Goal: Information Seeking & Learning: Learn about a topic

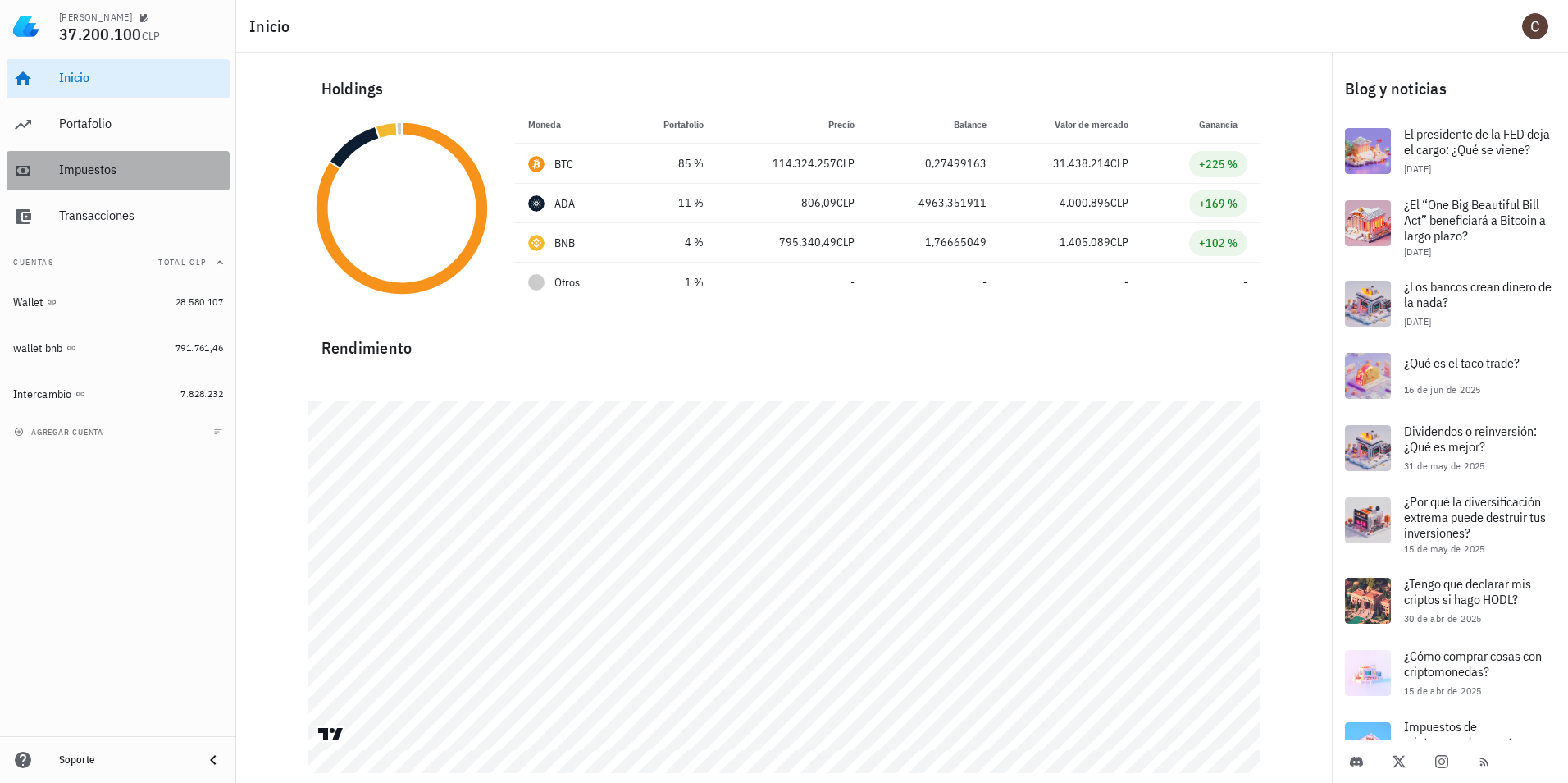
click at [137, 166] on div "Impuestos" at bounding box center [140, 169] width 164 height 15
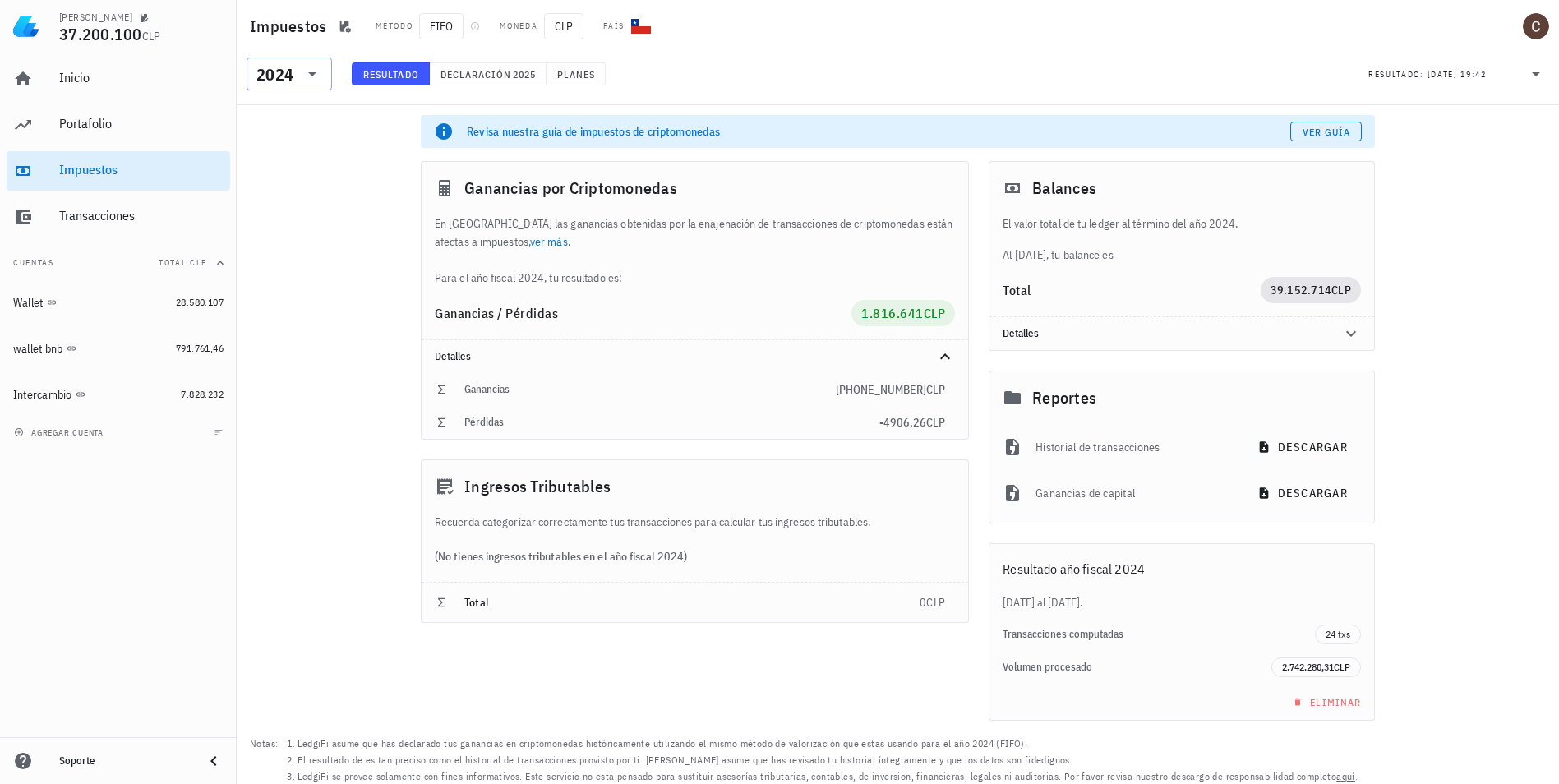
click at [303, 73] on icon at bounding box center [313, 74] width 20 height 20
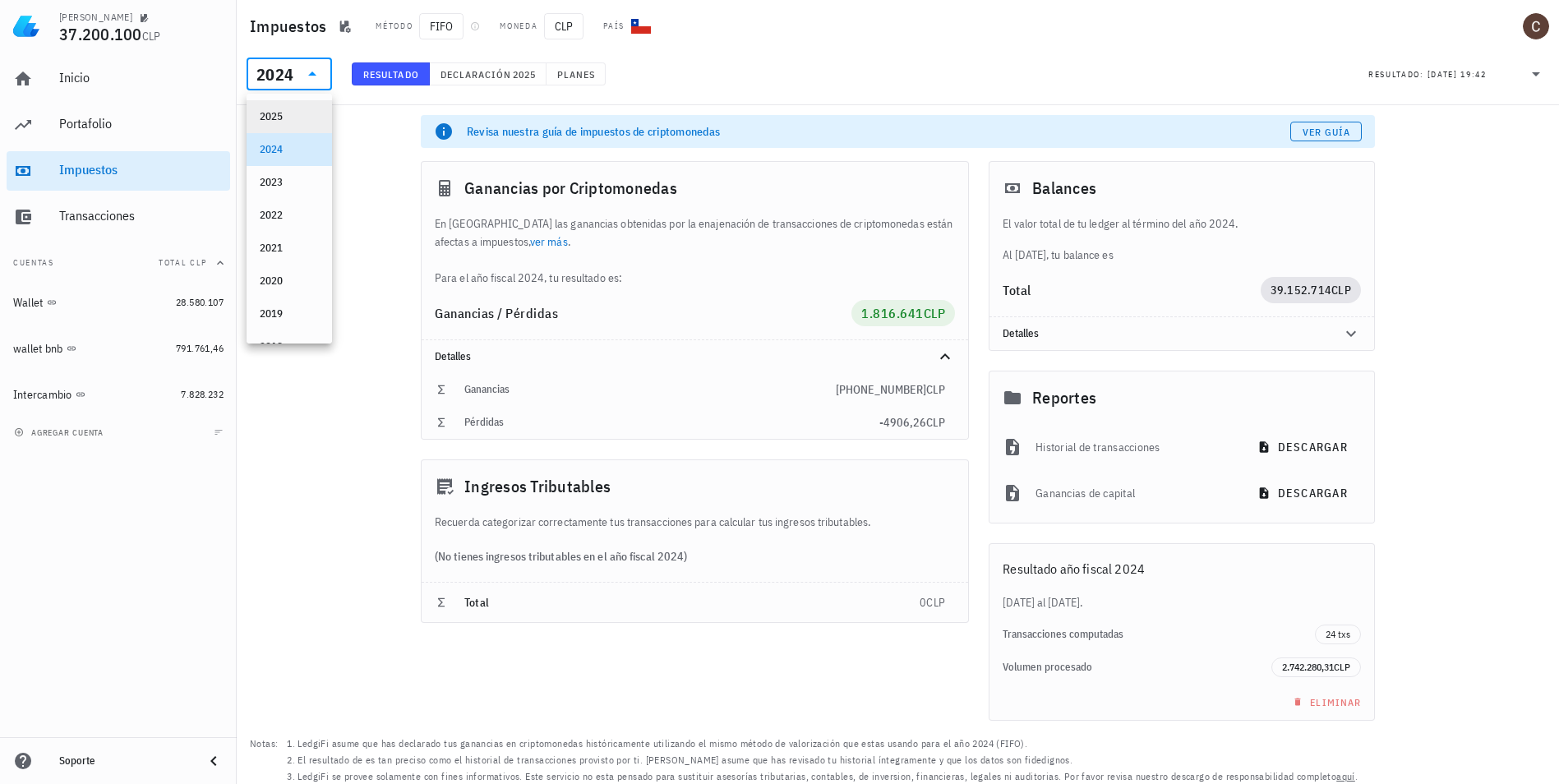
click at [287, 112] on div "2025" at bounding box center [288, 116] width 59 height 14
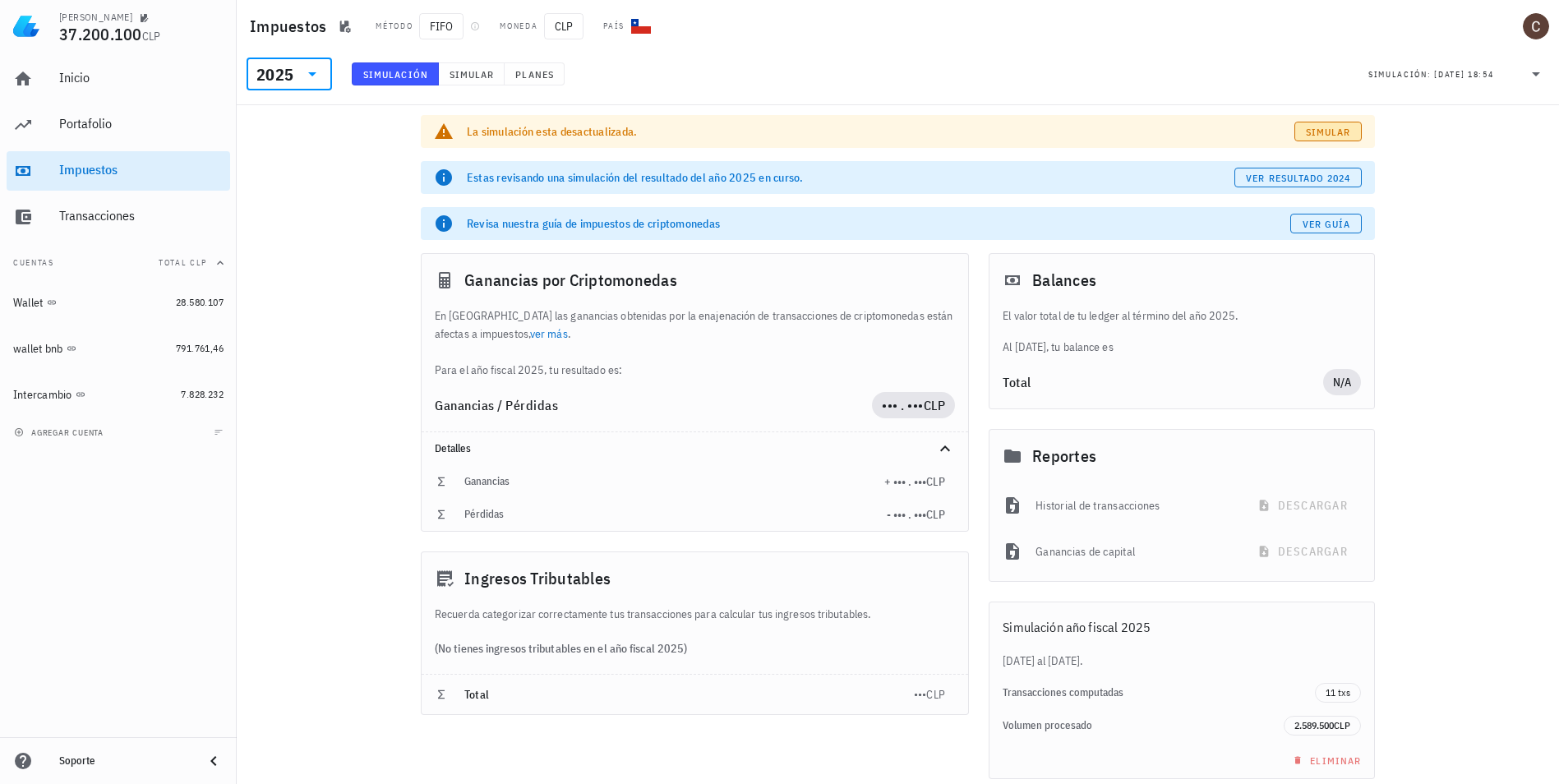
click at [1318, 127] on span "Simular" at bounding box center [1328, 132] width 46 height 13
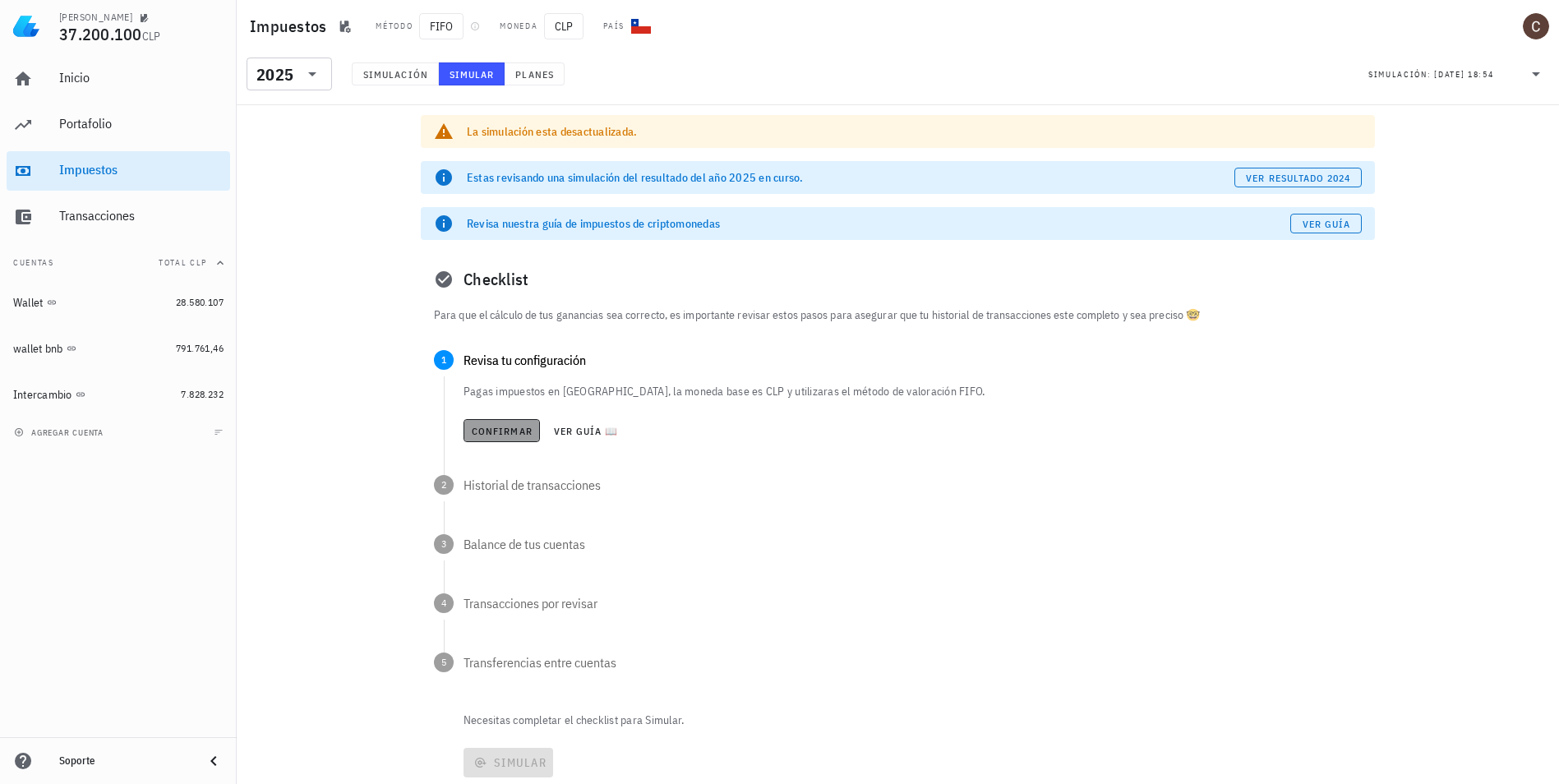
click at [514, 434] on span "Confirmar" at bounding box center [502, 431] width 62 height 13
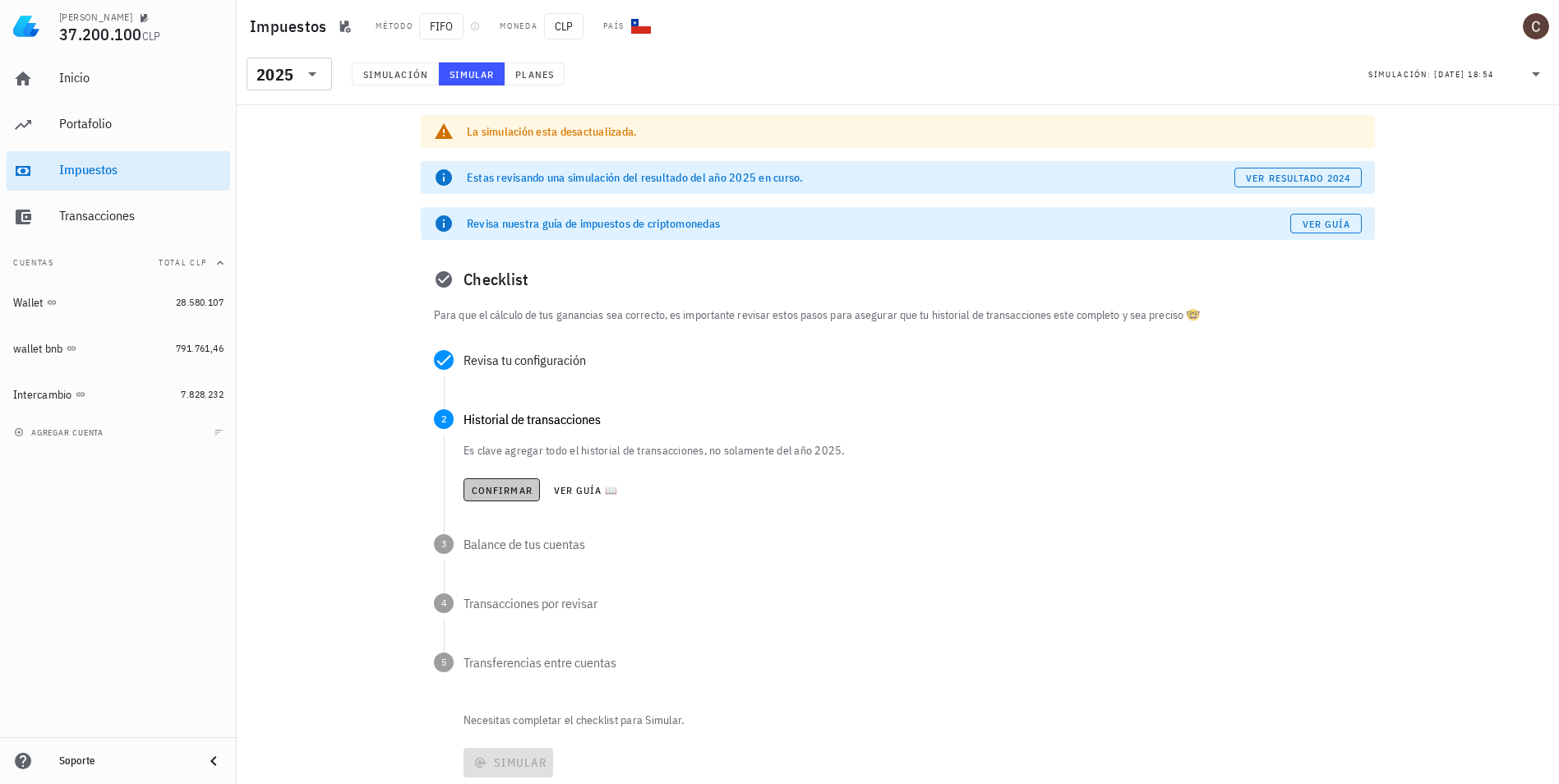
click at [492, 497] on button "Confirmar" at bounding box center [502, 489] width 76 height 23
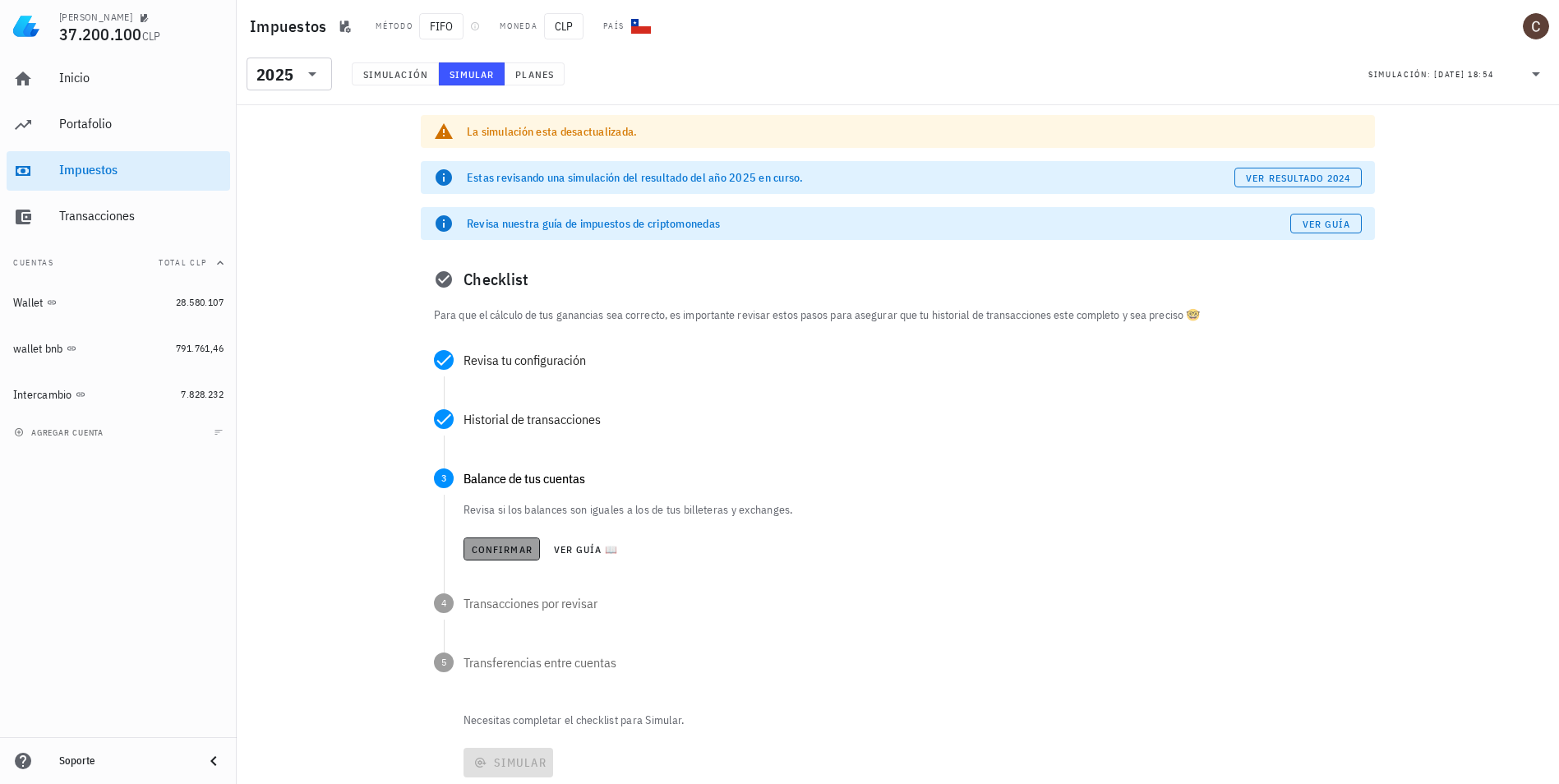
click at [491, 551] on span "Confirmar" at bounding box center [502, 549] width 62 height 13
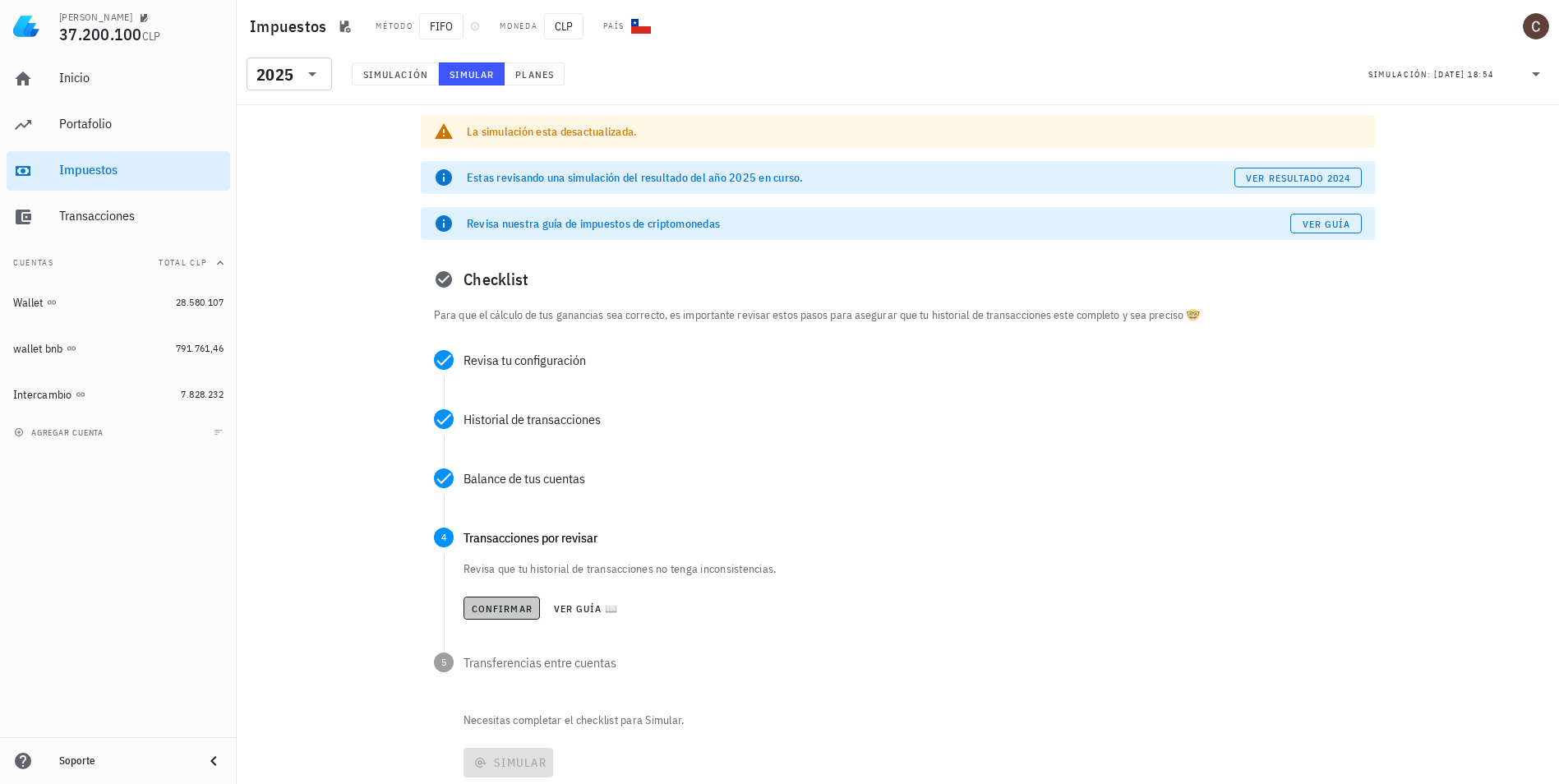
click at [492, 602] on span "Confirmar" at bounding box center [502, 608] width 62 height 13
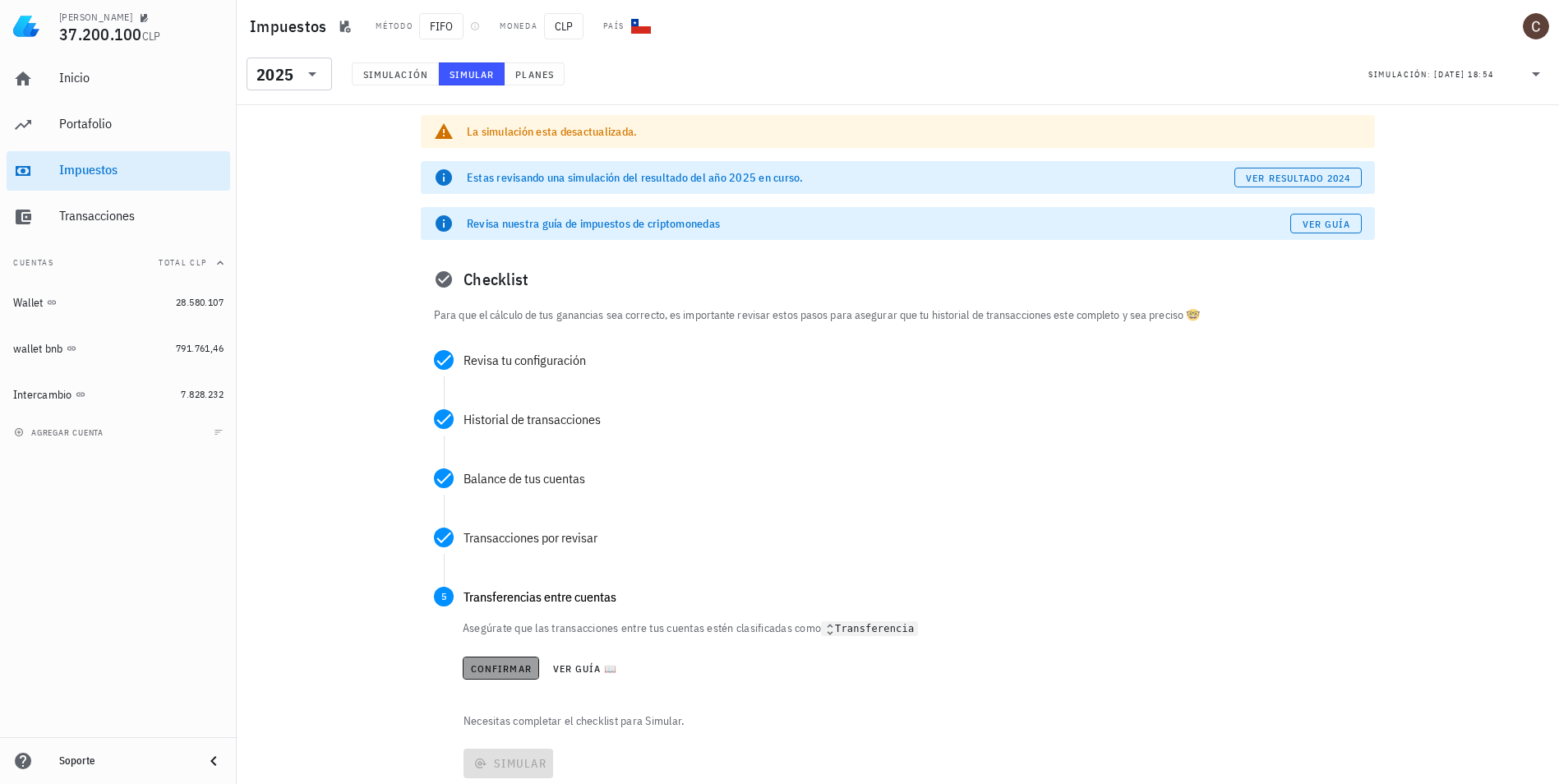
click at [499, 663] on span "Confirmar" at bounding box center [501, 668] width 62 height 13
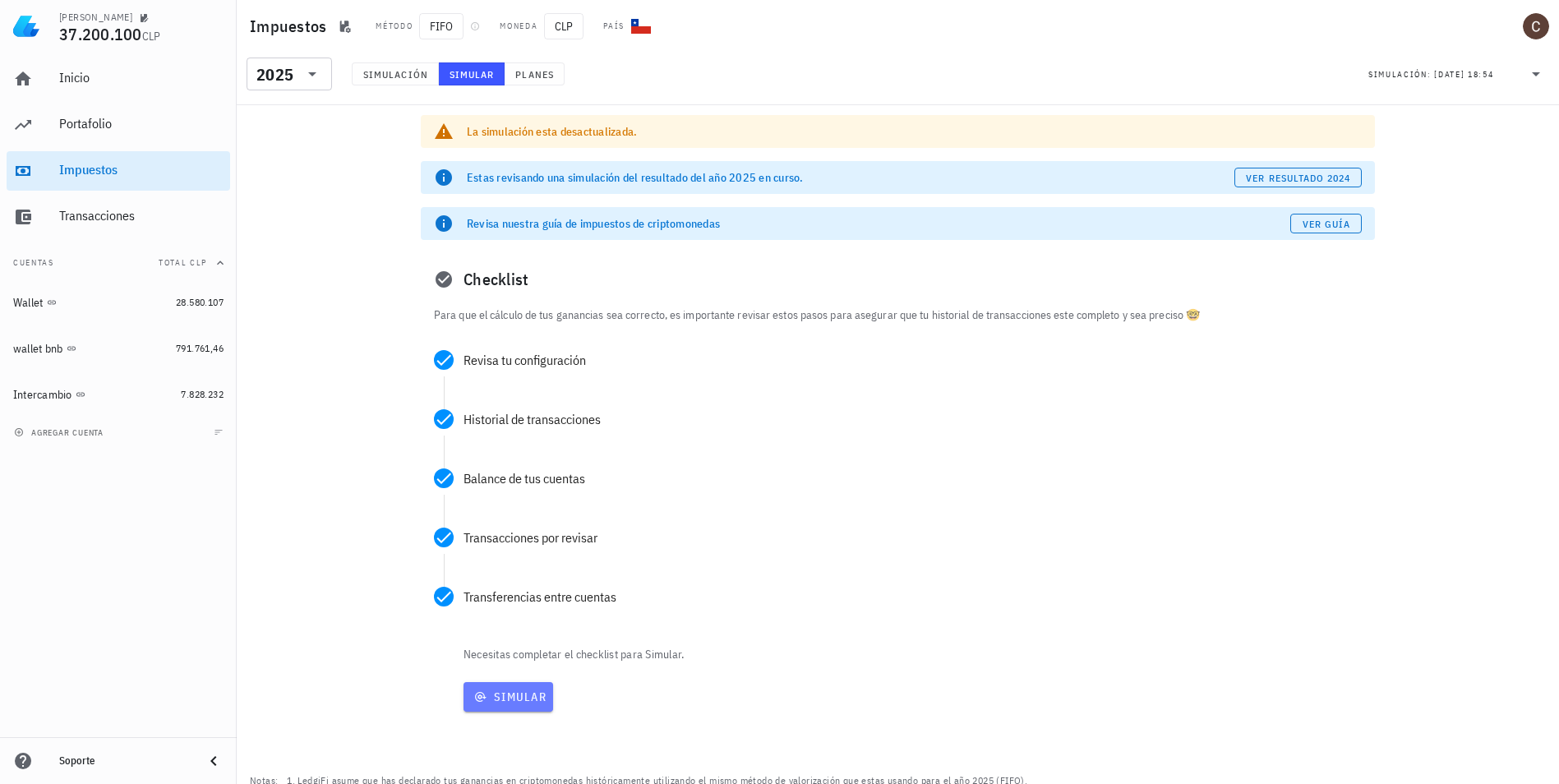
click at [527, 702] on span "Simular" at bounding box center [508, 696] width 76 height 15
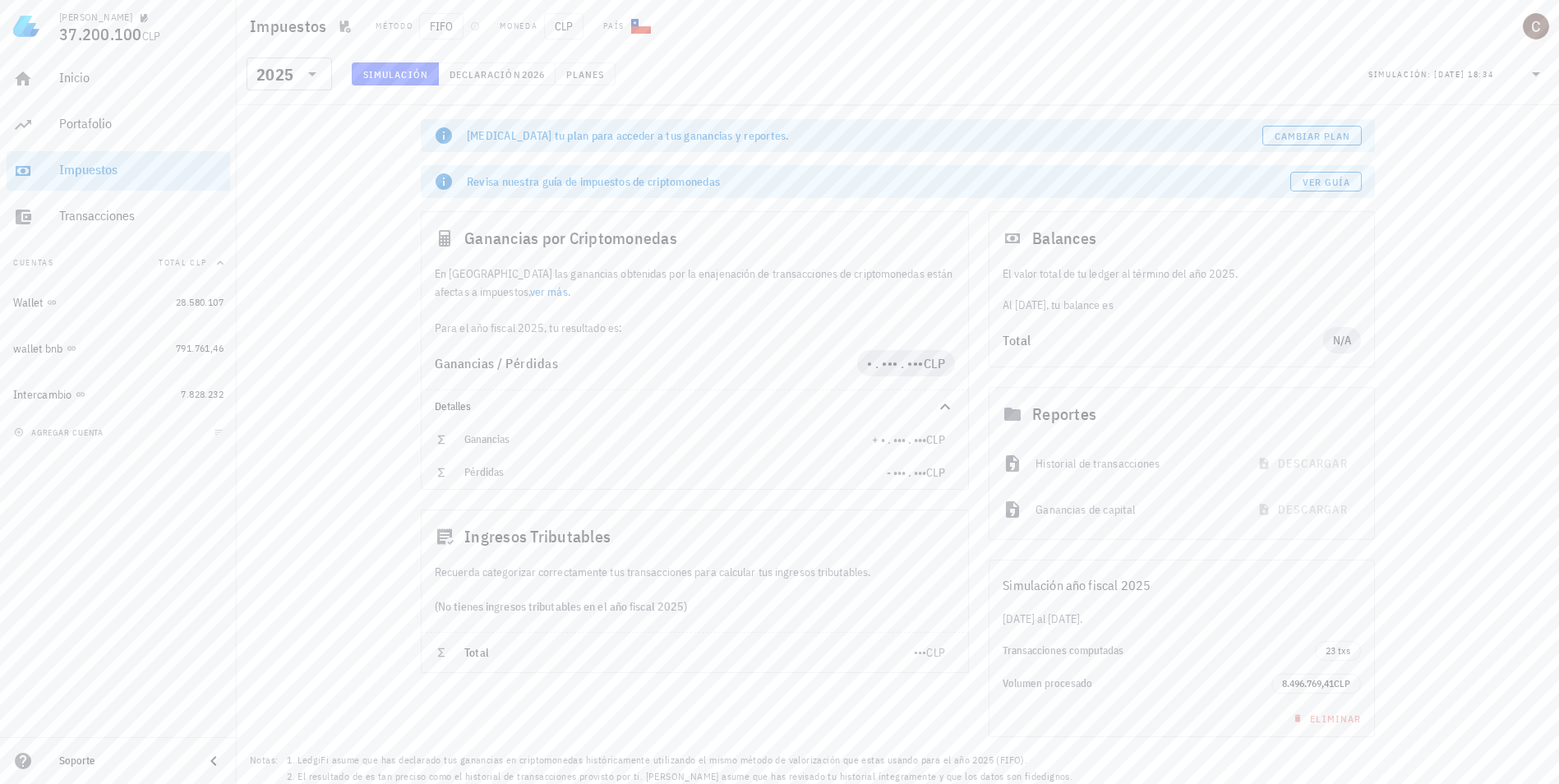
scroll to position [64, 0]
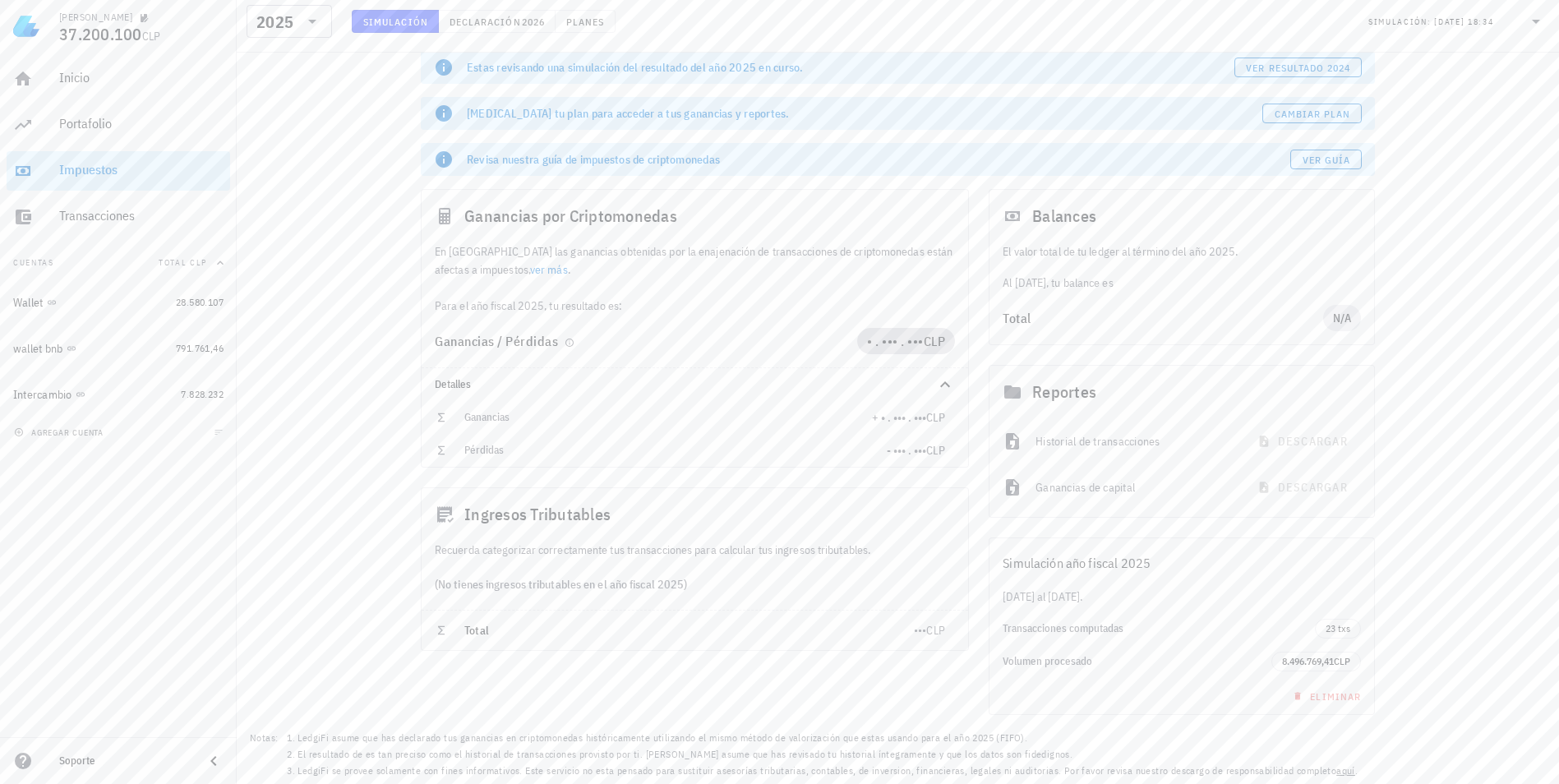
click at [882, 340] on span "• . ••• . •••" at bounding box center [895, 341] width 57 height 16
drag, startPoint x: 882, startPoint y: 340, endPoint x: 985, endPoint y: 348, distance: 103.3
click at [985, 348] on link "Cambiar plan" at bounding box center [995, 351] width 57 height 13
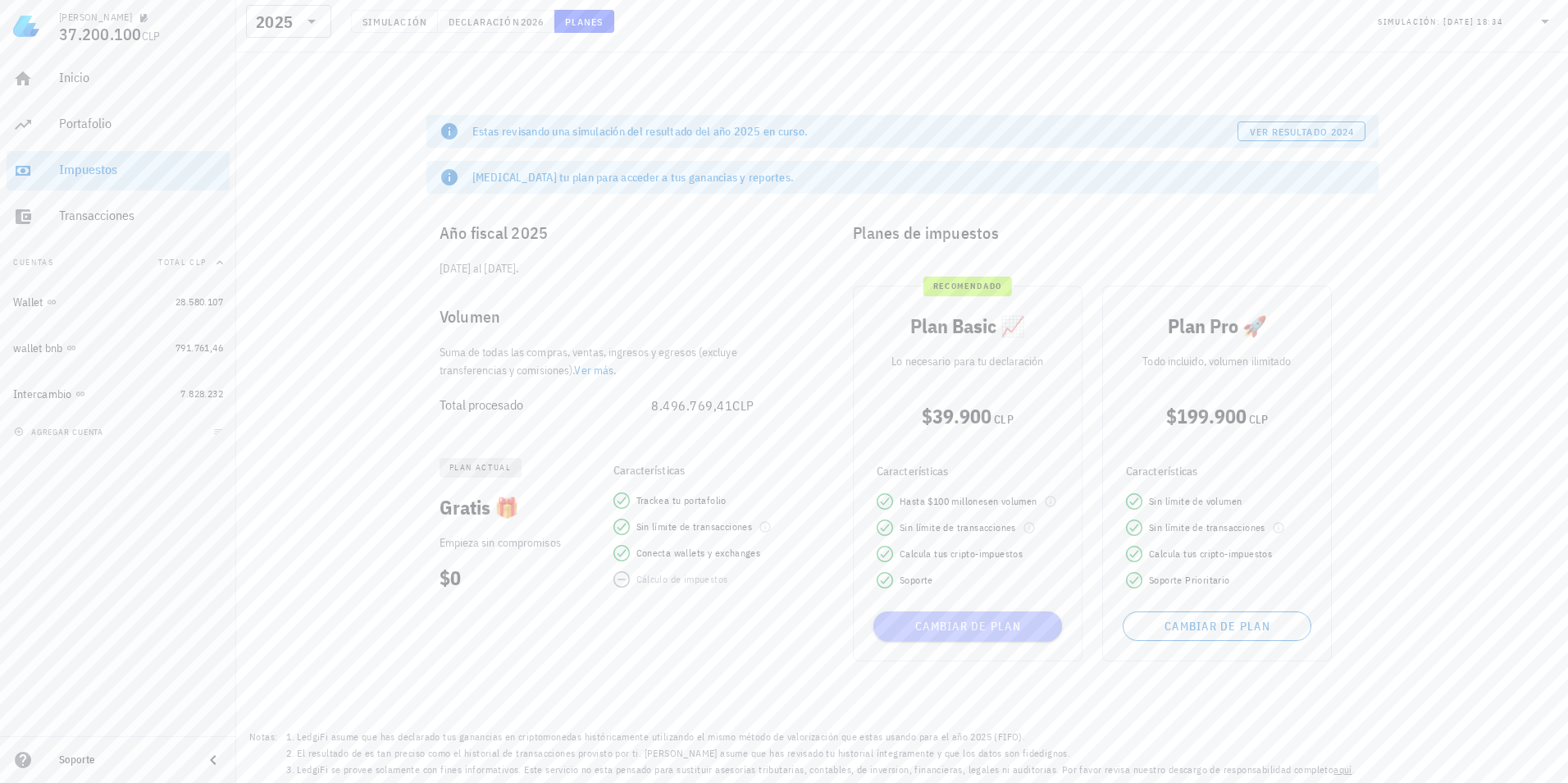
click at [922, 634] on button "Cambiar de plan" at bounding box center [967, 625] width 188 height 30
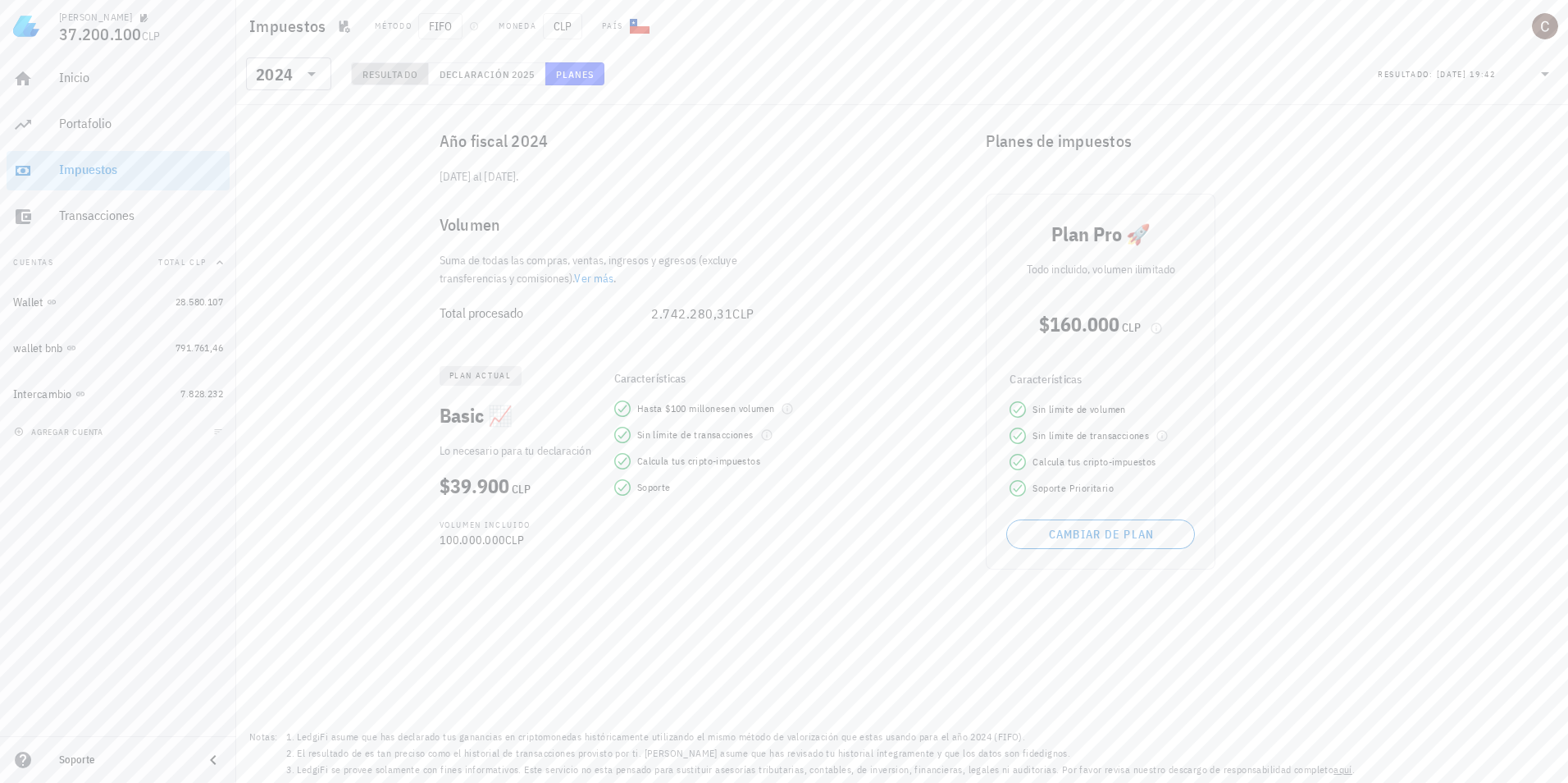
click at [387, 79] on span "Resultado" at bounding box center [390, 74] width 57 height 13
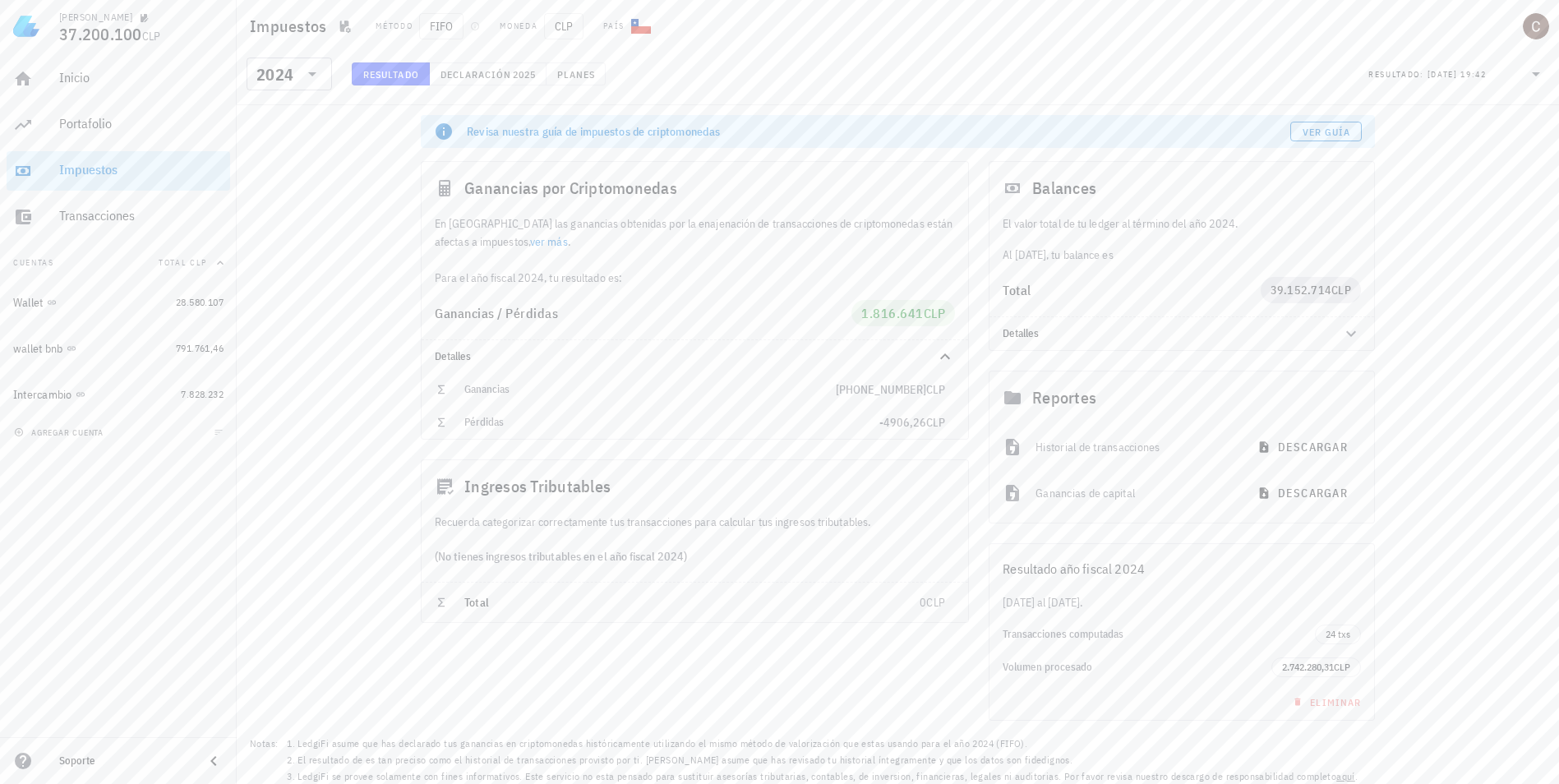
click at [344, 223] on div "Revisa nuestra guía de impuestos de criptomonedas Ver guía Ganancias por Cripto…" at bounding box center [898, 447] width 1322 height 684
click at [318, 74] on icon at bounding box center [313, 74] width 20 height 20
click at [308, 104] on div "2025" at bounding box center [288, 116] width 59 height 26
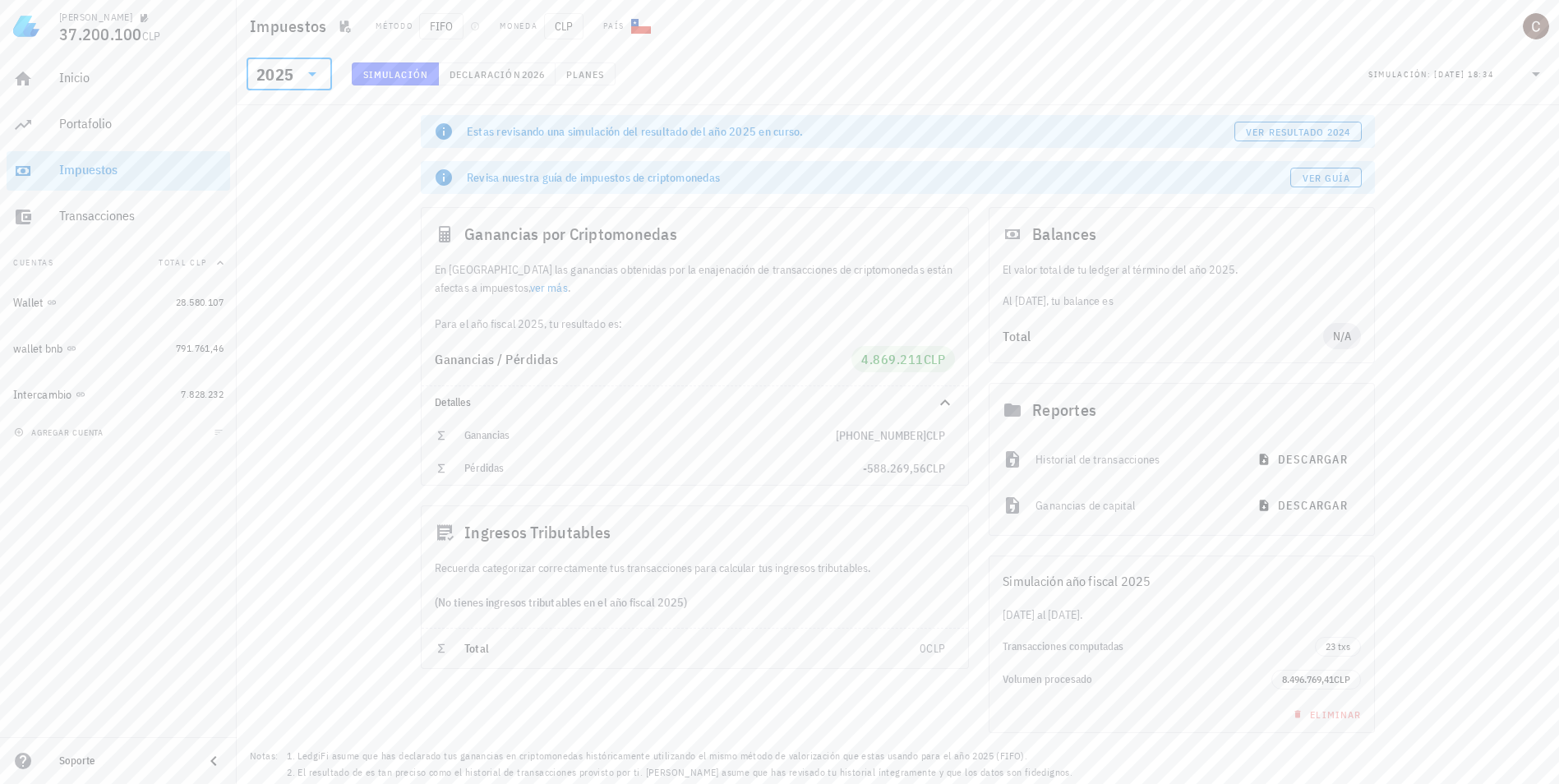
click at [350, 248] on div "Estas revisando una simulación del resultado del año 2025 en curso. ver resulta…" at bounding box center [898, 453] width 1322 height 697
click at [377, 305] on div "Estas revisando una simulación del resultado del año 2025 en curso. ver resulta…" at bounding box center [898, 453] width 1322 height 697
click at [1188, 60] on div "​ 2025 Simulación Declaración 2026 Planes Simulación: 12/08/2025 18:34" at bounding box center [898, 78] width 1316 height 43
click at [971, 219] on div "Ganancias por Criptomonedas En Chile las ganancias obtenidas por la enajenación…" at bounding box center [695, 346] width 568 height 298
click at [535, 608] on div "(No tienes ingresos tributables en el año fiscal 2025)" at bounding box center [695, 602] width 547 height 51
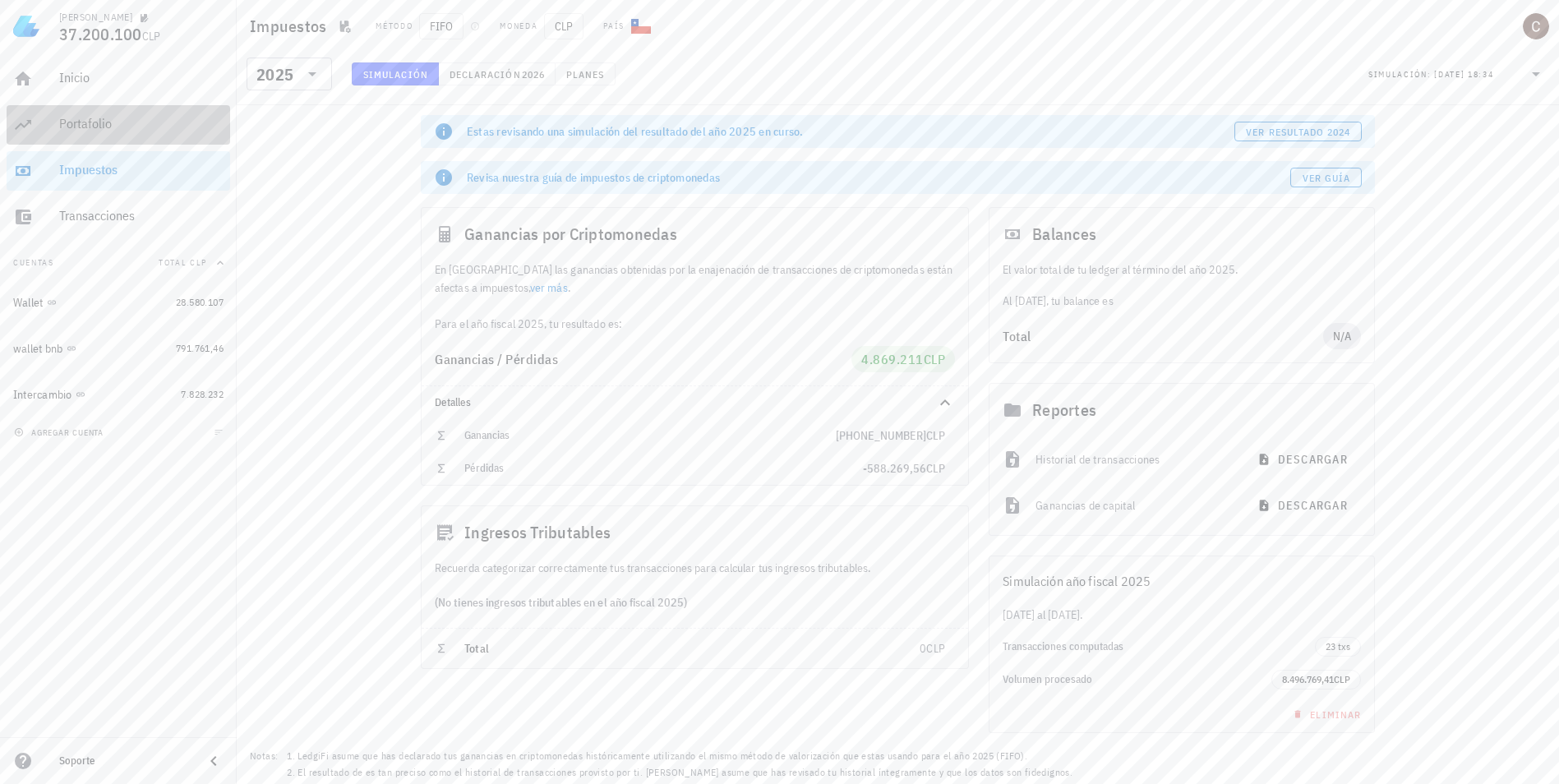
click at [135, 122] on div "Portafolio" at bounding box center [141, 123] width 164 height 15
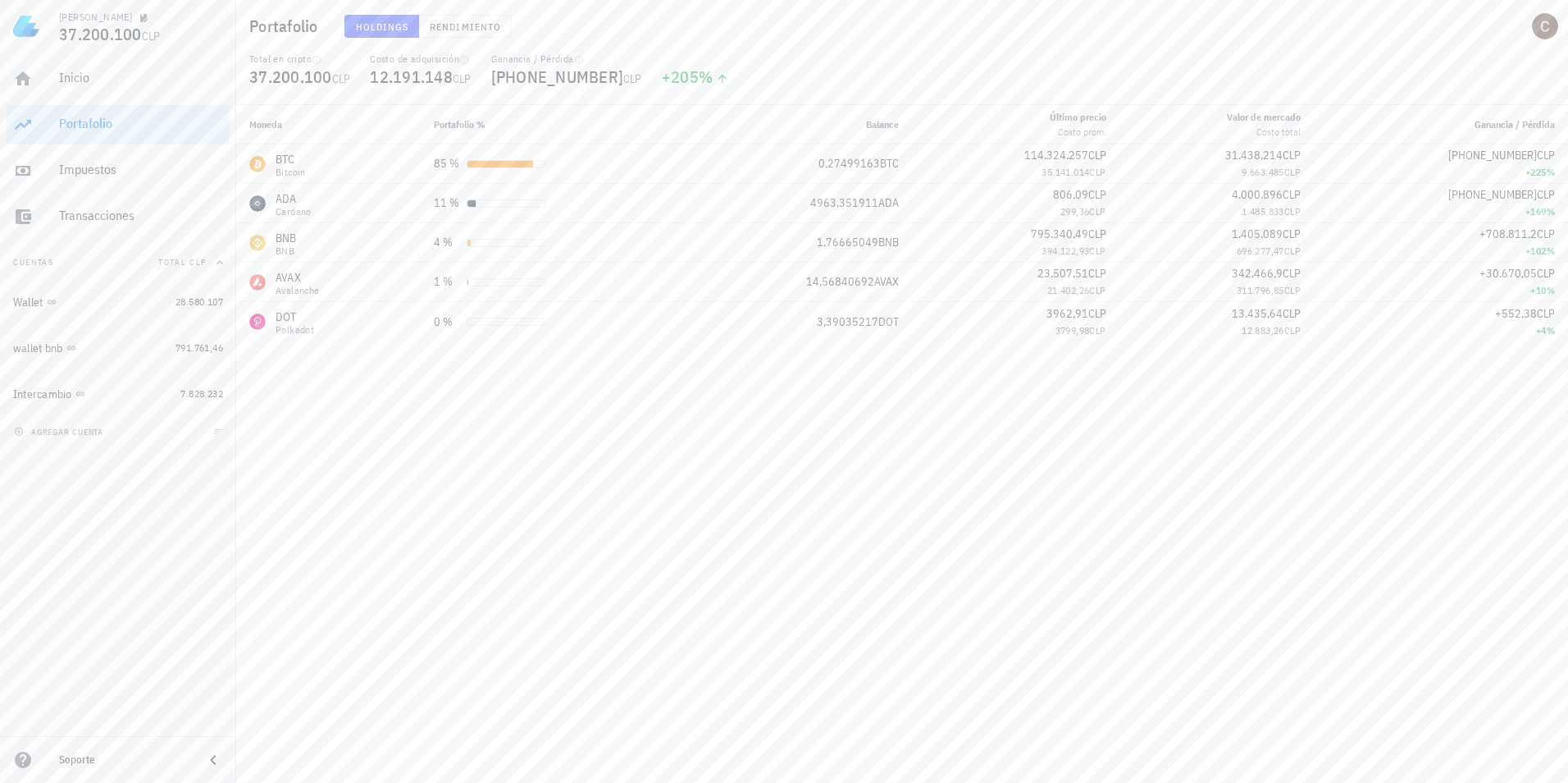
click at [870, 64] on div "Total en cripto 37.200.100 CLP Costo de adquisición 12.191.148 CLP Ganancia / P…" at bounding box center [902, 79] width 1326 height 53
click at [967, 98] on div "Total en cripto 37.200.100 CLP Costo de adquisición 12.191.148 CLP Ganancia / P…" at bounding box center [902, 79] width 1326 height 53
click at [124, 93] on div "Inicio" at bounding box center [140, 78] width 164 height 37
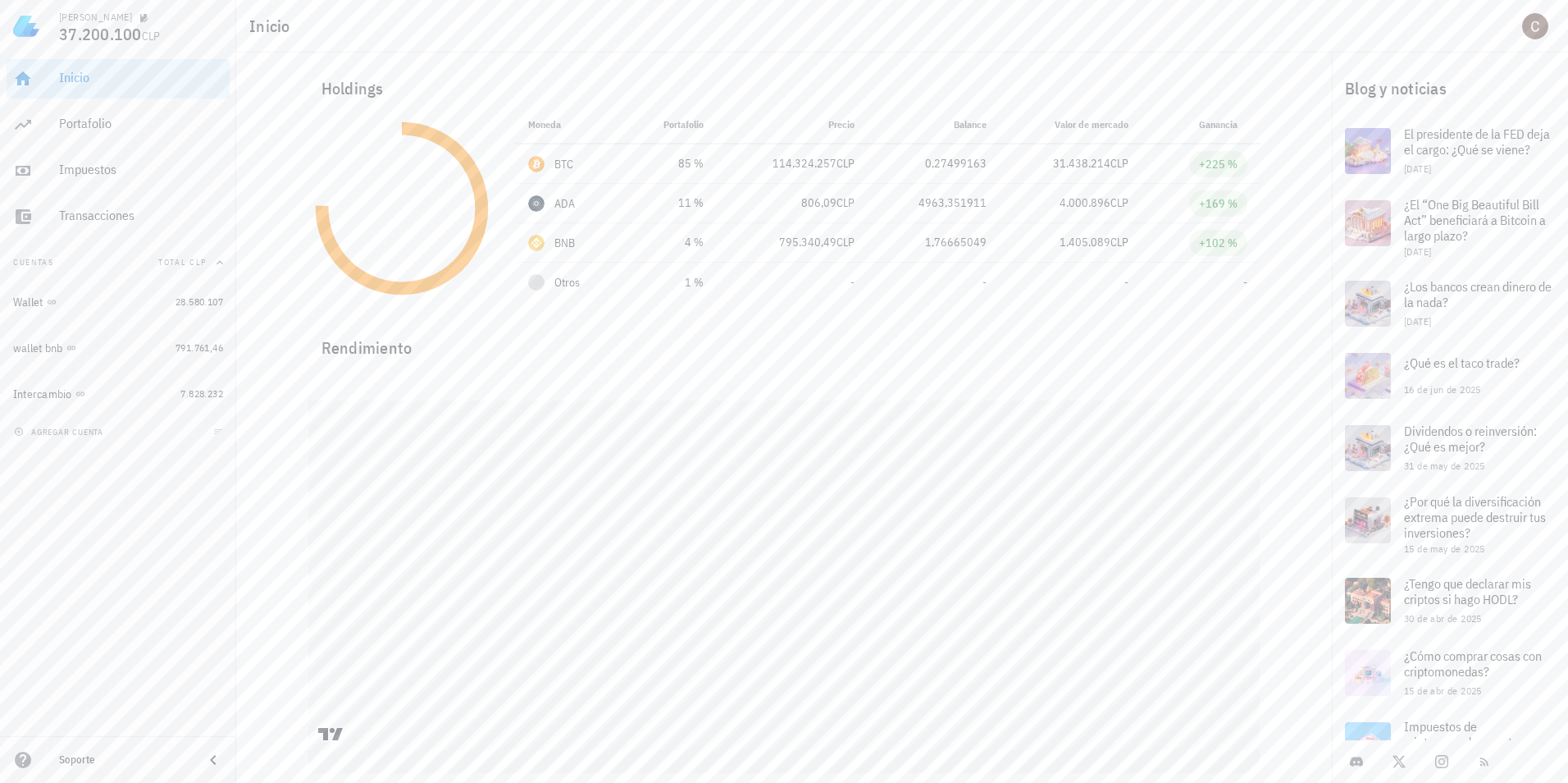
click at [842, 34] on div "Inicio" at bounding box center [902, 26] width 1332 height 53
click at [179, 122] on div "Portafolio" at bounding box center [140, 123] width 164 height 15
